Goal: Information Seeking & Learning: Compare options

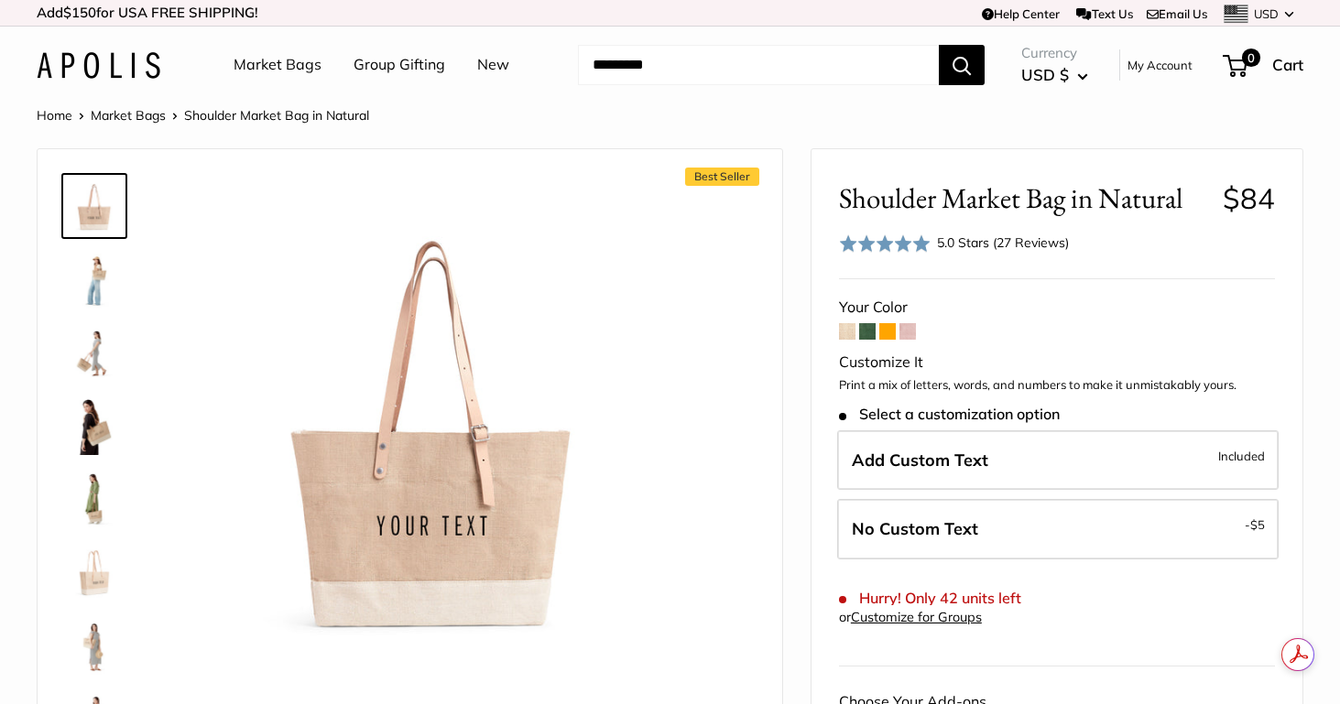
click at [892, 329] on span at bounding box center [887, 331] width 16 height 16
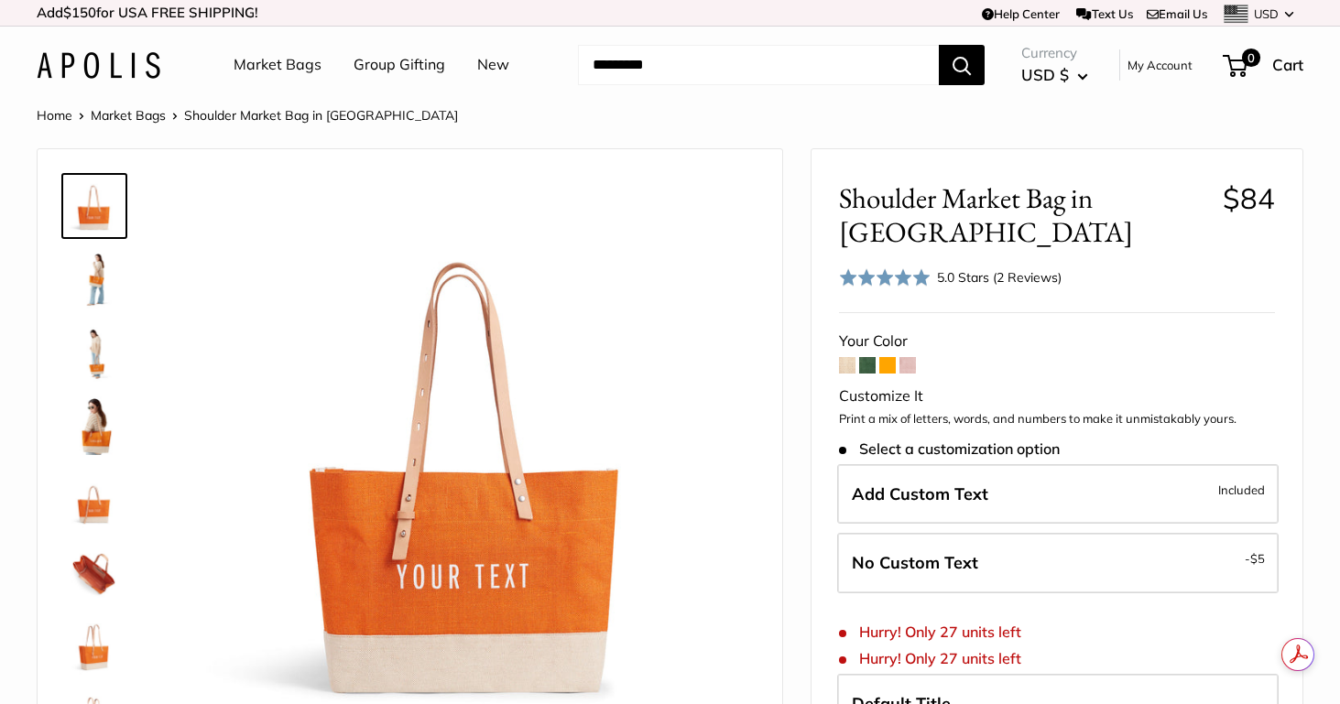
click at [864, 357] on span at bounding box center [867, 365] width 16 height 16
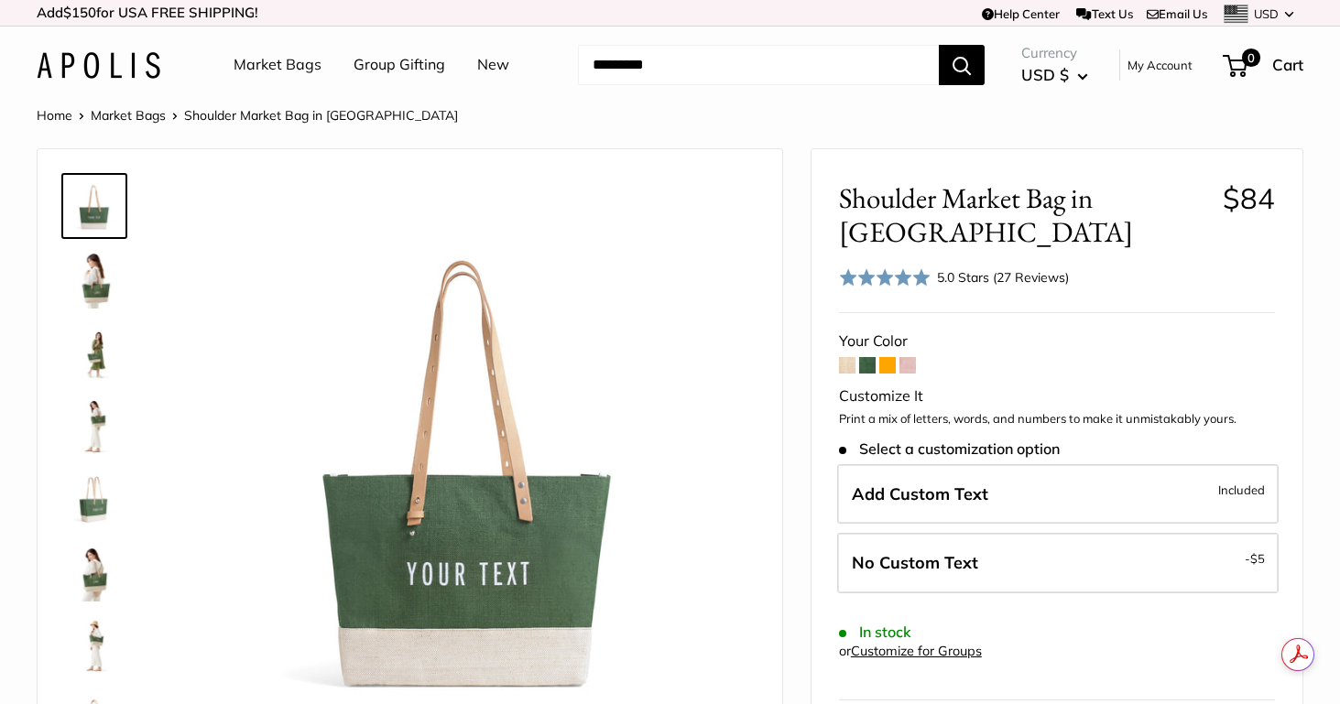
click at [908, 364] on span at bounding box center [907, 365] width 16 height 16
